Goal: Download file/media

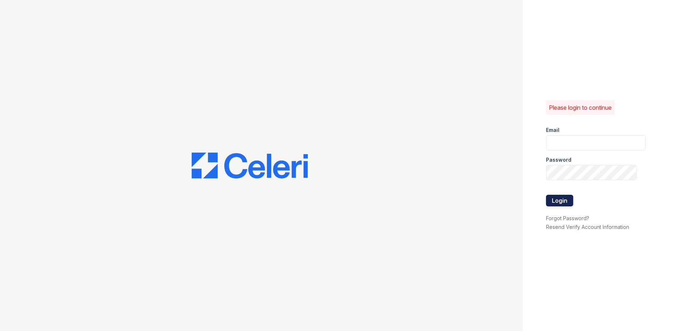
type input "[EMAIL_ADDRESS][DOMAIN_NAME]"
click at [563, 200] on button "Login" at bounding box center [559, 201] width 27 height 12
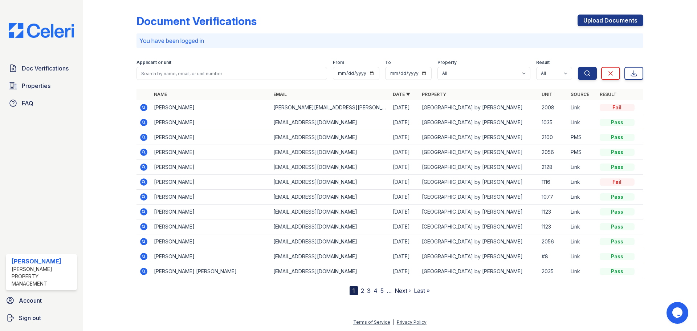
click at [142, 107] on icon at bounding box center [143, 107] width 9 height 9
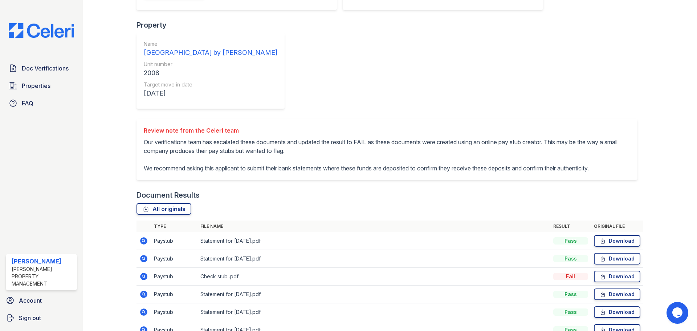
scroll to position [171, 0]
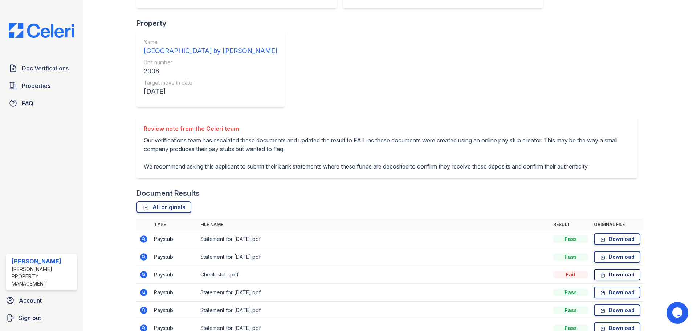
click at [610, 269] on link "Download" at bounding box center [617, 275] width 46 height 12
